Goal: Information Seeking & Learning: Find specific fact

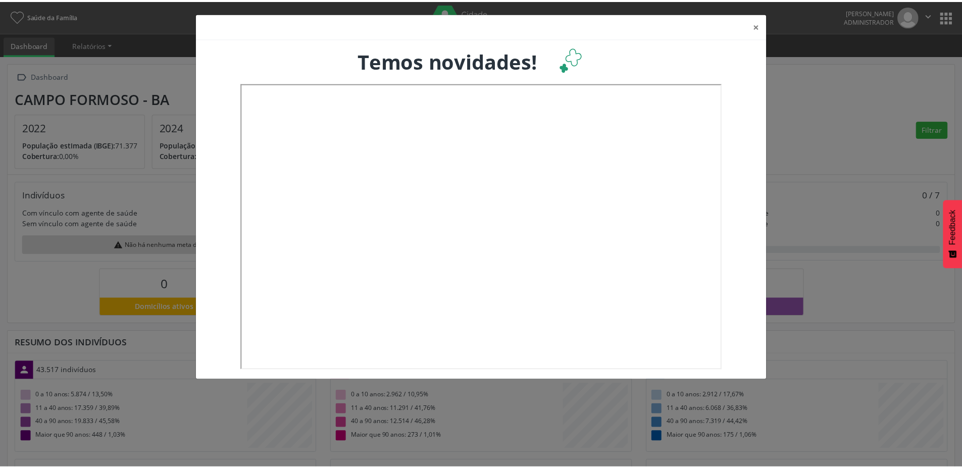
scroll to position [168, 318]
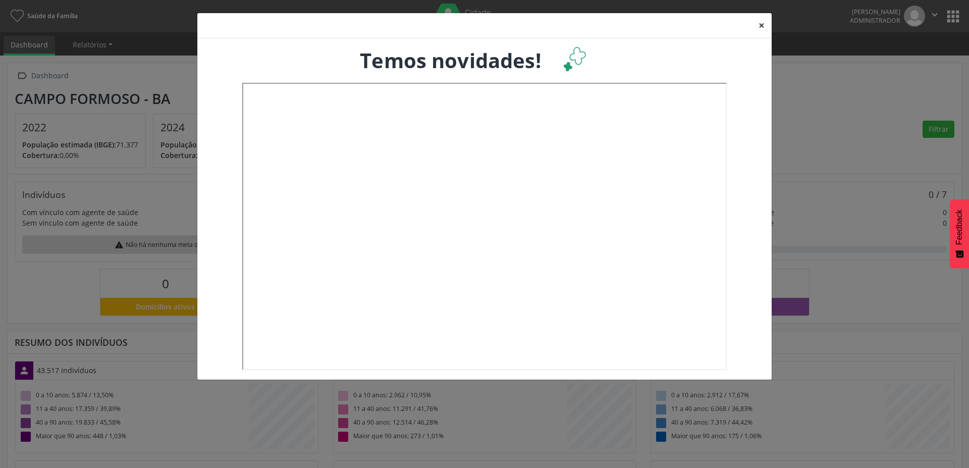
drag, startPoint x: 761, startPoint y: 25, endPoint x: 758, endPoint y: 38, distance: 13.5
click at [761, 25] on button "×" at bounding box center [762, 25] width 20 height 25
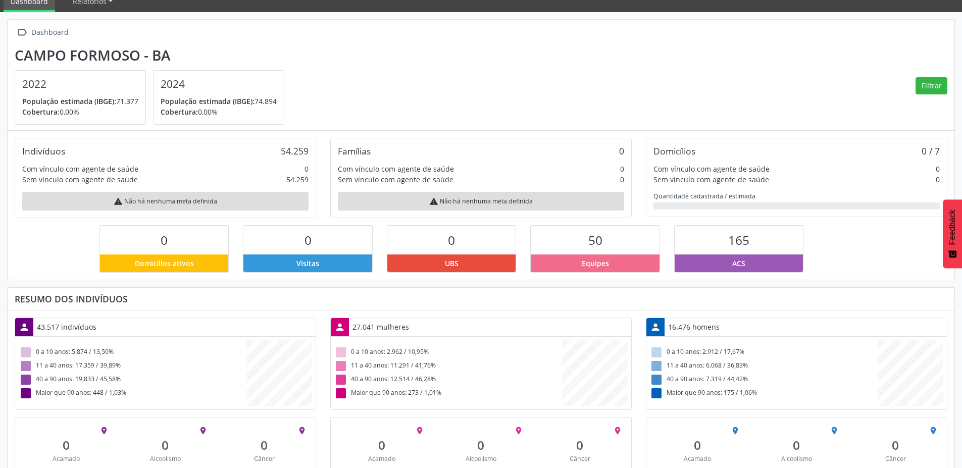
scroll to position [0, 0]
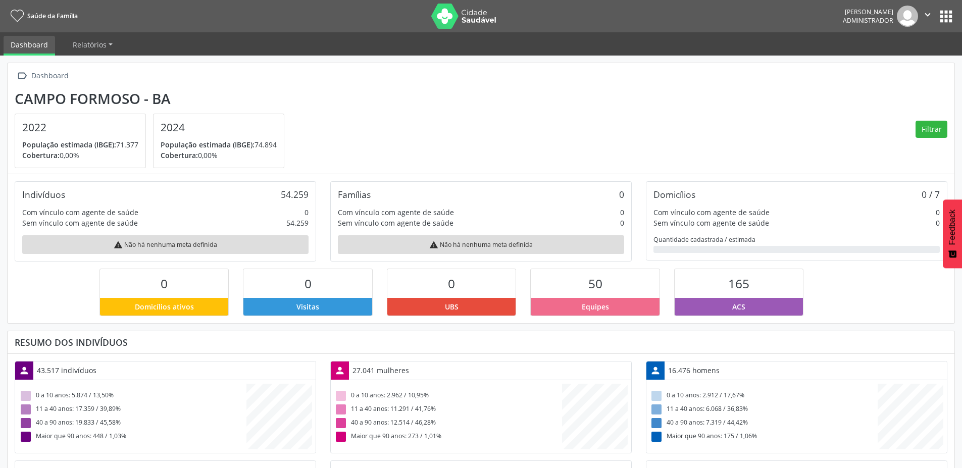
click at [940, 19] on button "apps" at bounding box center [946, 17] width 18 height 18
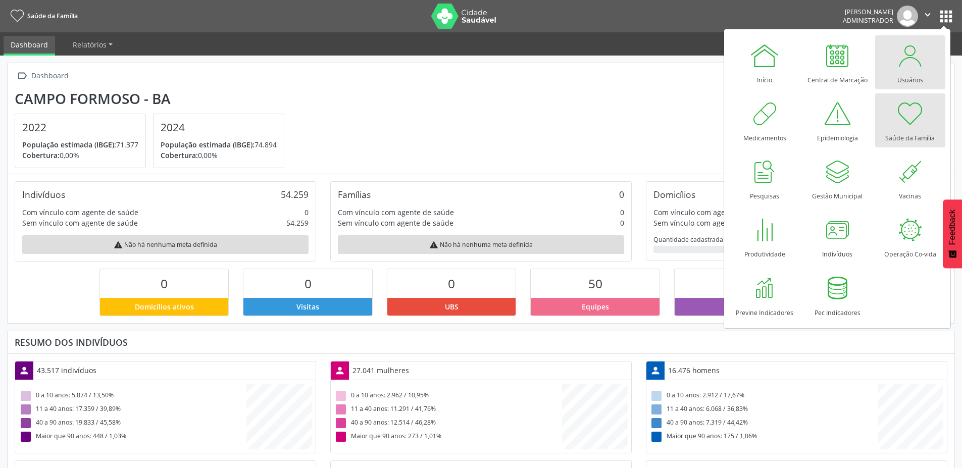
click at [914, 56] on div at bounding box center [910, 55] width 30 height 30
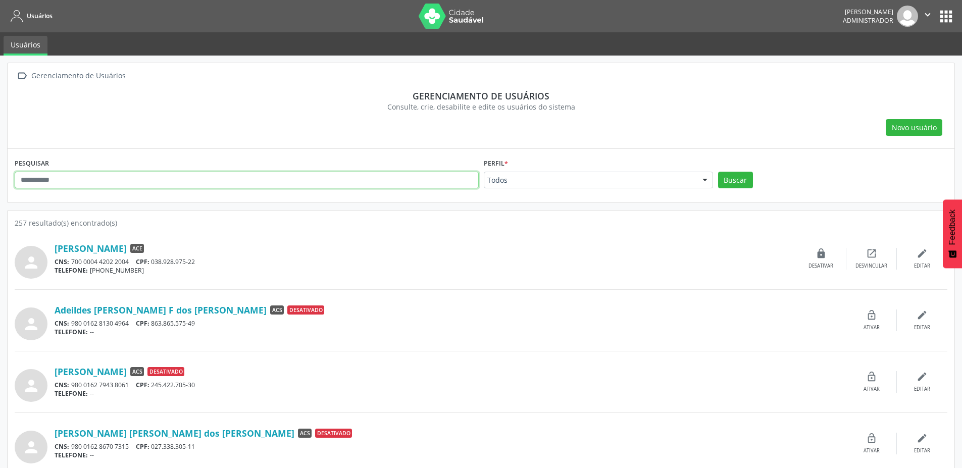
click at [142, 182] on input "text" at bounding box center [247, 180] width 464 height 17
type input "********"
click at [718, 172] on button "Buscar" at bounding box center [735, 180] width 35 height 17
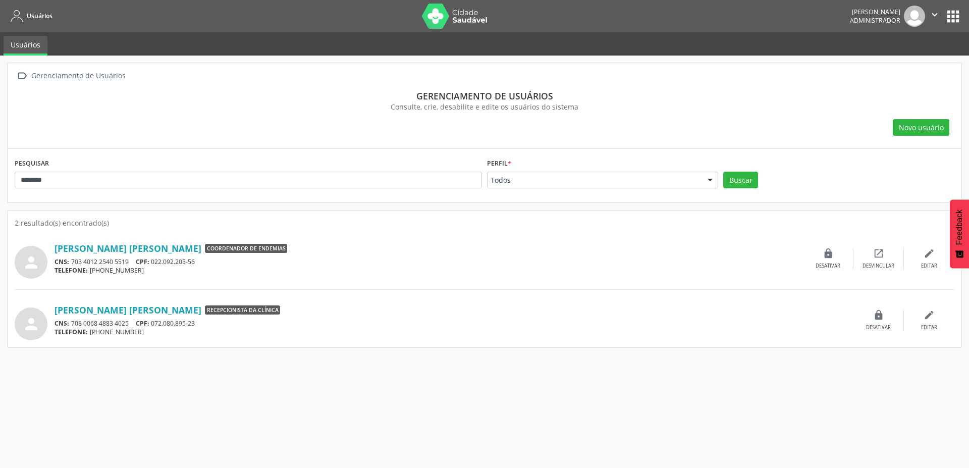
drag, startPoint x: 204, startPoint y: 262, endPoint x: 157, endPoint y: 260, distance: 48.0
click at [157, 260] on div "CNS: 703 4012 2540 5519 CPF: 022.092.205-56" at bounding box center [429, 261] width 749 height 9
drag, startPoint x: 51, startPoint y: 246, endPoint x: 188, endPoint y: 256, distance: 137.2
click at [188, 256] on div "person [PERSON_NAME] [PERSON_NAME] Coordenador de Endemias CNS: 703 4012 2540 5…" at bounding box center [485, 259] width 940 height 40
click at [188, 254] on div "[PERSON_NAME] [PERSON_NAME] Coordenador de Endemias" at bounding box center [429, 248] width 749 height 11
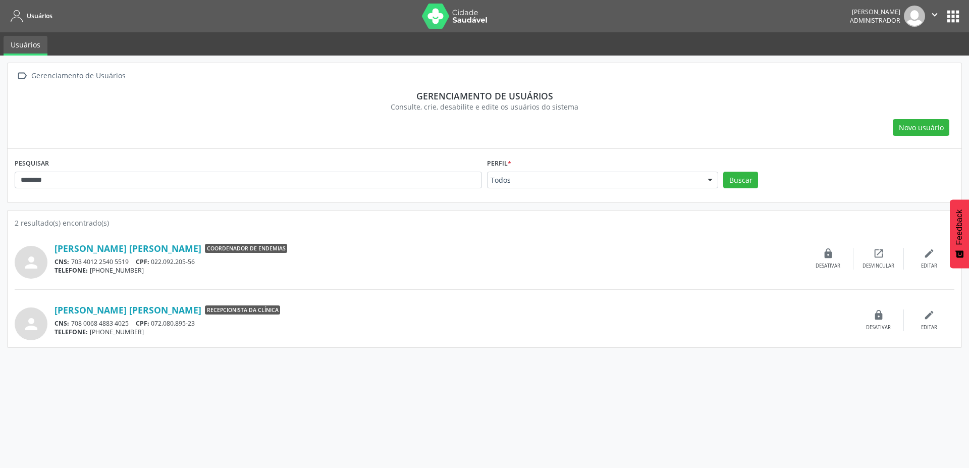
drag, startPoint x: 182, startPoint y: 247, endPoint x: 66, endPoint y: 242, distance: 116.3
click at [66, 242] on div "person [PERSON_NAME] [PERSON_NAME] Coordenador de Endemias CNS: 703 4012 2540 5…" at bounding box center [485, 259] width 940 height 40
copy link "[PERSON_NAME] [PERSON_NAME]"
click at [247, 267] on div "TELEFONE: [PHONE_NUMBER]" at bounding box center [429, 270] width 749 height 9
drag, startPoint x: 207, startPoint y: 262, endPoint x: 154, endPoint y: 260, distance: 52.5
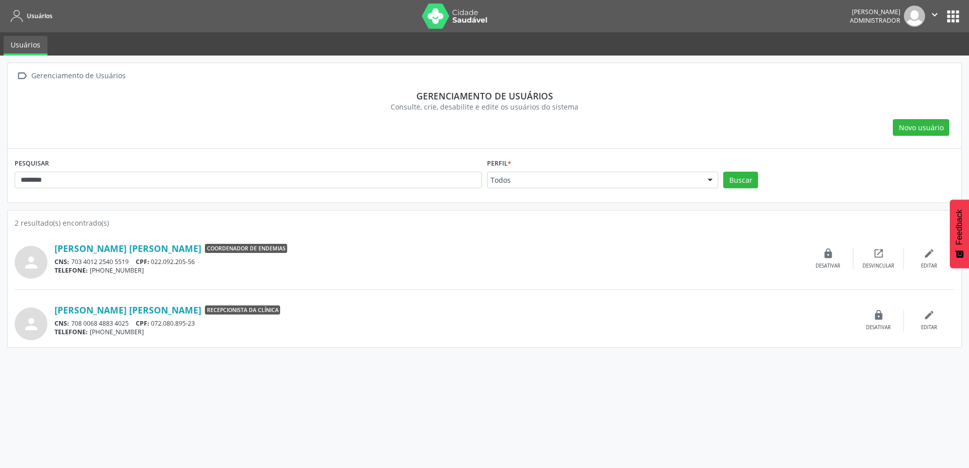
click at [154, 260] on div "CNS: 703 4012 2540 5519 CPF: 022.092.205-56" at bounding box center [429, 261] width 749 height 9
copy div "022.092.205-56"
